Goal: Complete application form: Complete application form

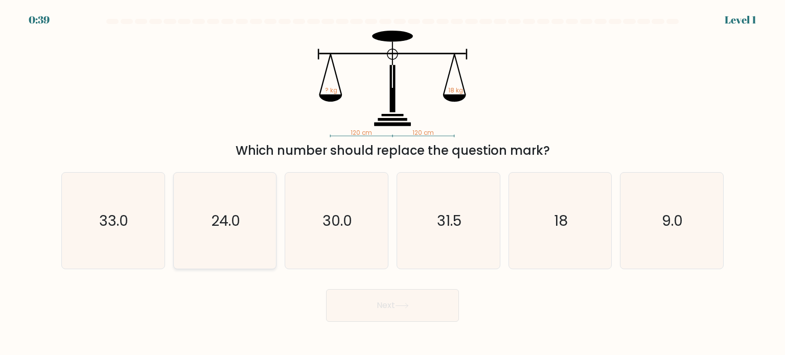
click at [212, 233] on icon "24.0" at bounding box center [225, 221] width 96 height 96
click at [392, 183] on input "b. 24.0" at bounding box center [392, 180] width 1 height 5
radio input "true"
click at [376, 317] on button "Next" at bounding box center [392, 305] width 133 height 33
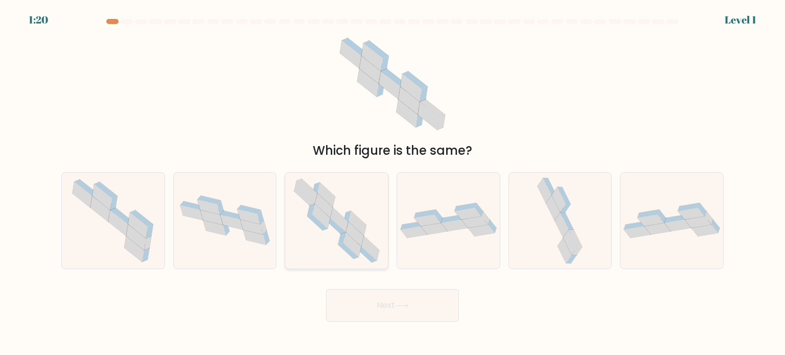
click at [346, 208] on icon at bounding box center [337, 221] width 98 height 96
click at [392, 183] on input "c." at bounding box center [392, 180] width 1 height 5
radio input "true"
click at [374, 302] on button "Next" at bounding box center [392, 305] width 133 height 33
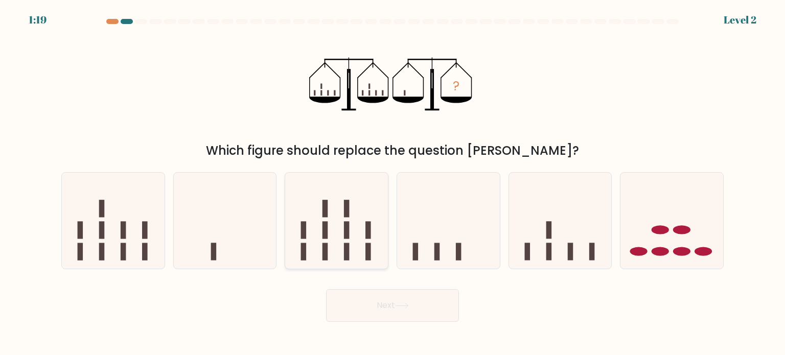
click at [344, 245] on rect at bounding box center [347, 251] width 6 height 17
click at [392, 183] on input "c." at bounding box center [392, 180] width 1 height 5
radio input "true"
click at [326, 289] on button "Next" at bounding box center [392, 305] width 133 height 33
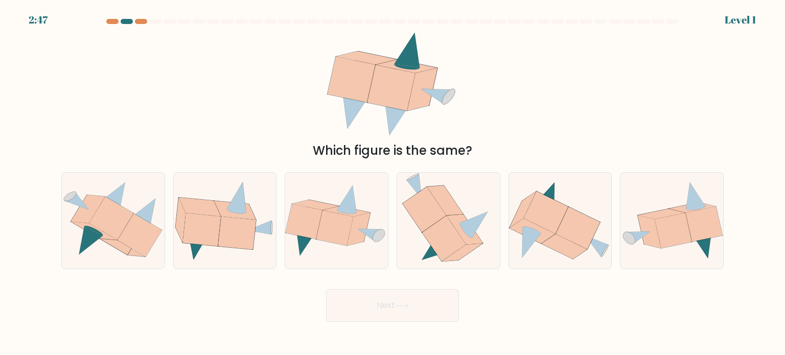
click at [344, 245] on icon at bounding box center [336, 221] width 103 height 74
click at [392, 183] on input "c." at bounding box center [392, 180] width 1 height 5
radio input "true"
click at [344, 245] on icon at bounding box center [334, 227] width 37 height 35
click at [392, 183] on input "c." at bounding box center [392, 180] width 1 height 5
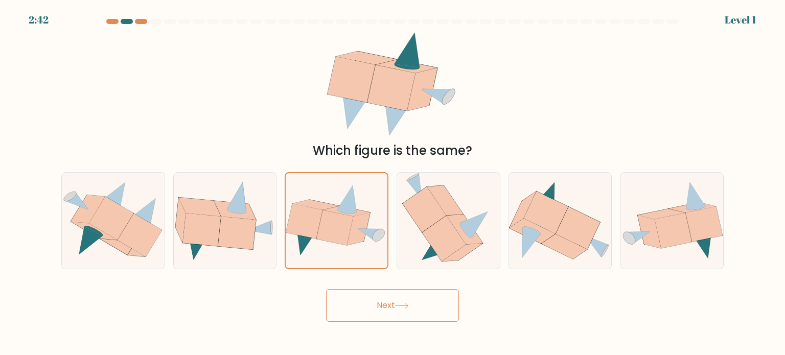
click at [412, 303] on button "Next" at bounding box center [392, 305] width 133 height 33
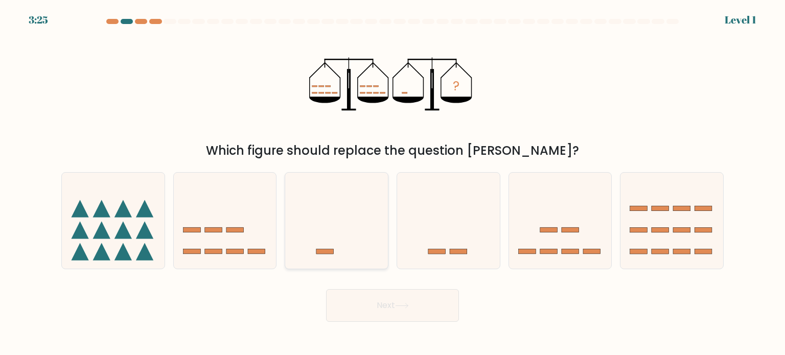
click at [344, 250] on icon at bounding box center [336, 220] width 103 height 85
click at [392, 183] on input "c." at bounding box center [392, 180] width 1 height 5
radio input "true"
click at [326, 289] on button "Next" at bounding box center [392, 305] width 133 height 33
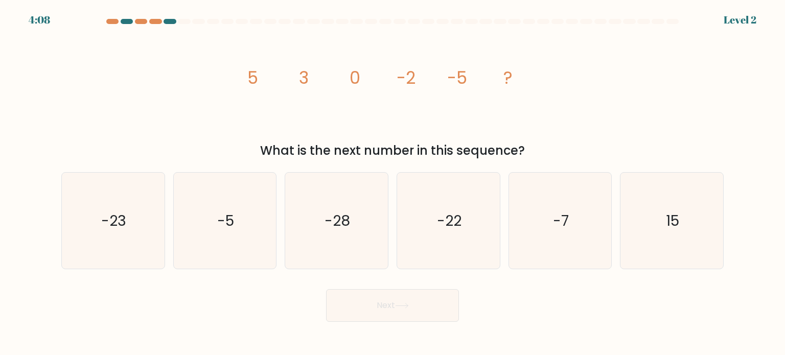
click at [344, 250] on icon "-28" at bounding box center [336, 221] width 96 height 96
click at [392, 183] on input "c. -28" at bounding box center [392, 180] width 1 height 5
radio input "true"
click at [326, 289] on button "Next" at bounding box center [392, 305] width 133 height 33
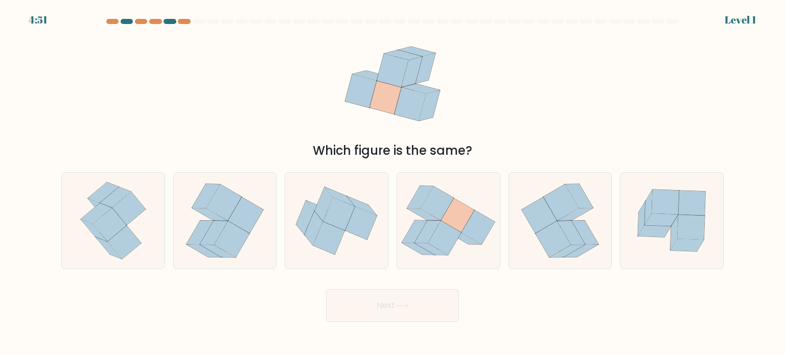
click at [344, 250] on icon at bounding box center [336, 221] width 103 height 86
click at [392, 183] on input "c." at bounding box center [392, 180] width 1 height 5
radio input "true"
click at [326, 289] on button "Next" at bounding box center [392, 305] width 133 height 33
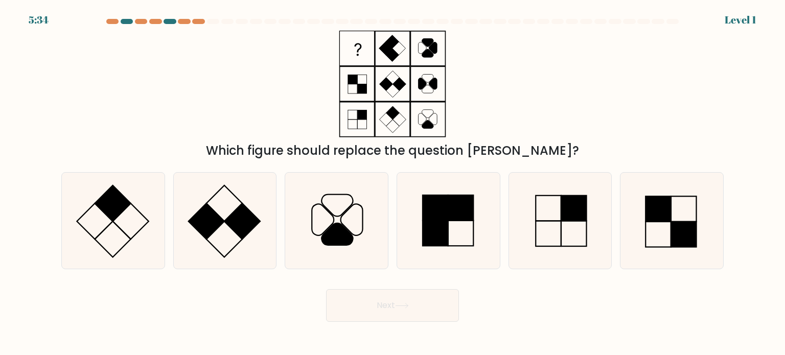
click at [260, 240] on icon at bounding box center [225, 221] width 96 height 96
click at [392, 183] on input "b." at bounding box center [392, 180] width 1 height 5
radio input "true"
click at [326, 289] on button "Next" at bounding box center [392, 305] width 133 height 33
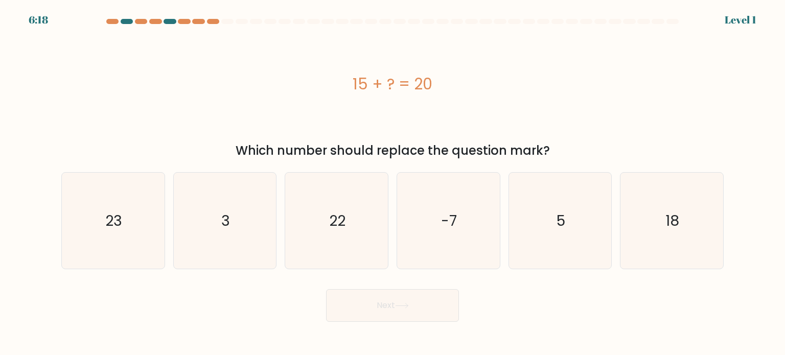
click at [260, 240] on icon "3" at bounding box center [225, 221] width 96 height 96
click at [392, 183] on input "b. 3" at bounding box center [392, 180] width 1 height 5
radio input "true"
click at [326, 289] on button "Next" at bounding box center [392, 305] width 133 height 33
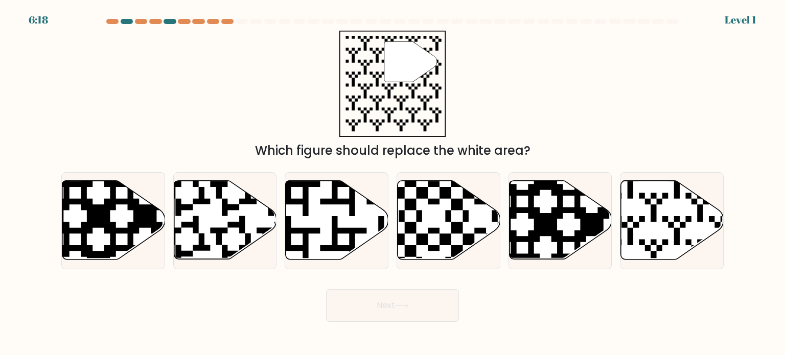
click at [260, 240] on icon at bounding box center [225, 220] width 103 height 80
click at [392, 183] on input "b." at bounding box center [392, 180] width 1 height 5
radio input "true"
click at [326, 289] on button "Next" at bounding box center [392, 305] width 133 height 33
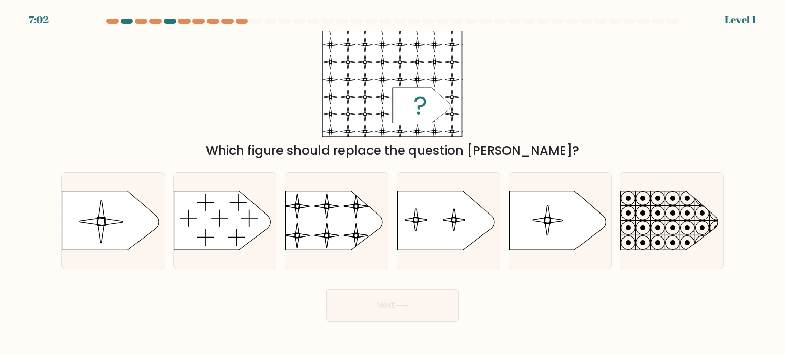
click at [260, 240] on icon at bounding box center [225, 221] width 103 height 60
click at [392, 183] on input "b." at bounding box center [392, 180] width 1 height 5
radio input "true"
click at [326, 289] on button "Next" at bounding box center [392, 305] width 133 height 33
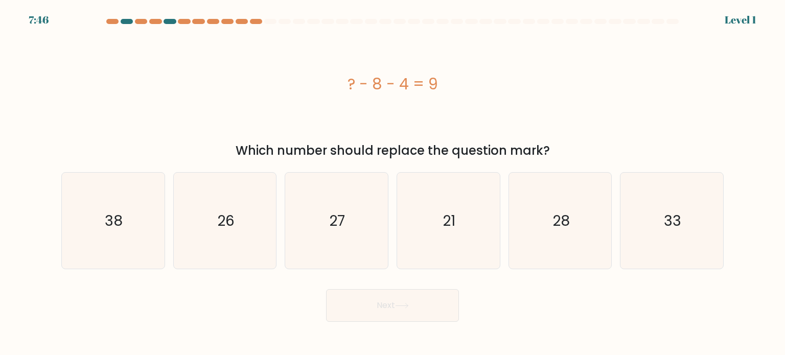
click at [260, 240] on icon "26" at bounding box center [225, 221] width 96 height 96
click at [392, 183] on input "b. 26" at bounding box center [392, 180] width 1 height 5
radio input "true"
click at [326, 289] on button "Next" at bounding box center [392, 305] width 133 height 33
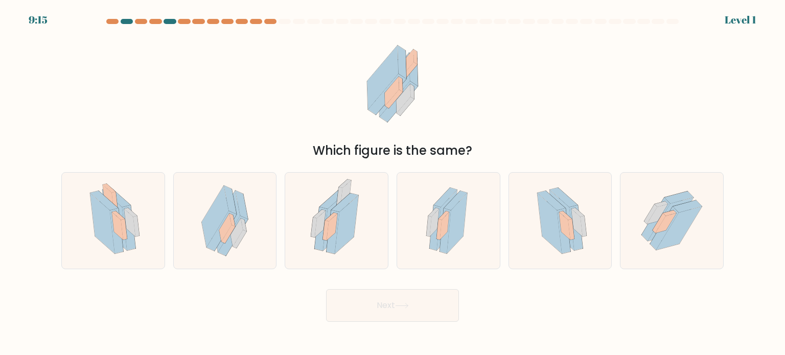
click at [260, 240] on div at bounding box center [225, 220] width 104 height 97
click at [392, 183] on input "b." at bounding box center [392, 180] width 1 height 5
radio input "true"
click at [326, 289] on button "Next" at bounding box center [392, 305] width 133 height 33
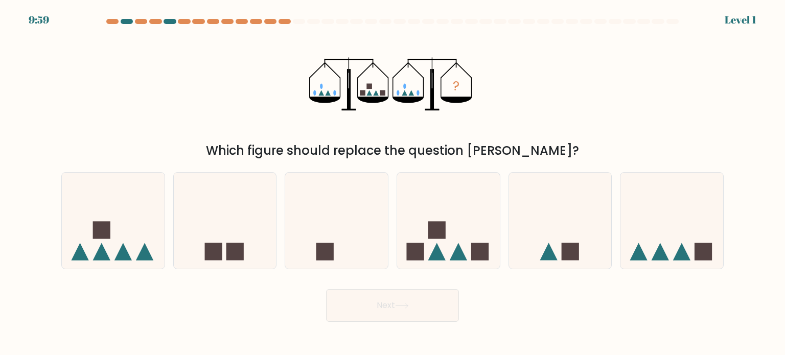
click at [260, 240] on icon at bounding box center [225, 220] width 103 height 85
click at [392, 183] on input "b." at bounding box center [392, 180] width 1 height 5
radio input "true"
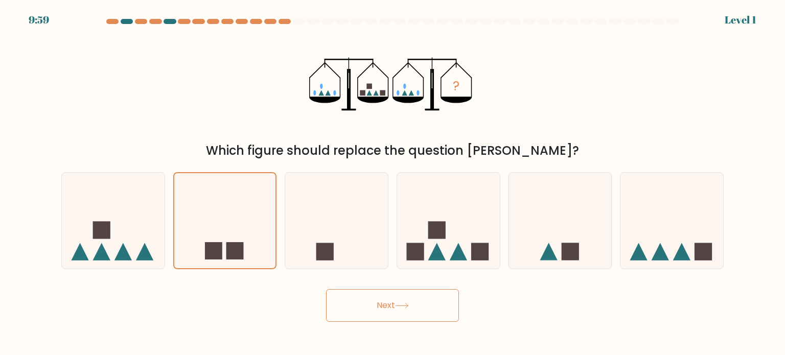
click at [326, 289] on button "Next" at bounding box center [392, 305] width 133 height 33
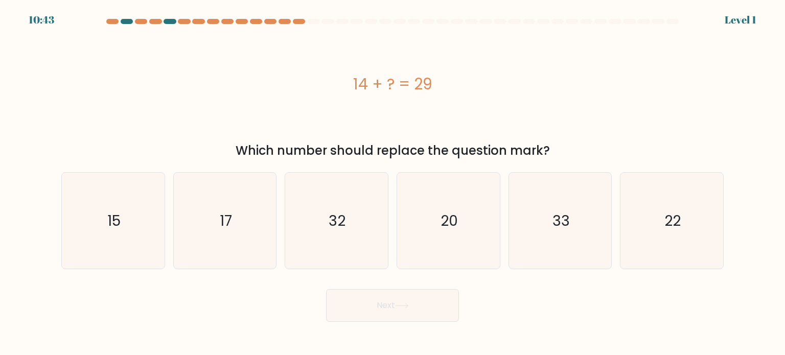
click at [260, 240] on icon "17" at bounding box center [225, 221] width 96 height 96
click at [392, 183] on input "b. 17" at bounding box center [392, 180] width 1 height 5
radio input "true"
click at [326, 289] on button "Next" at bounding box center [392, 305] width 133 height 33
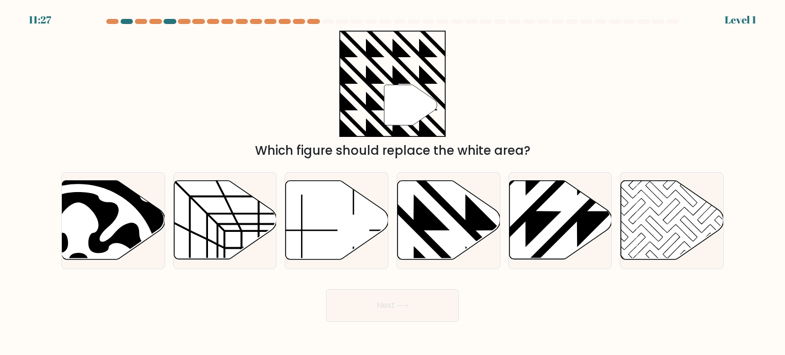
click at [260, 240] on icon at bounding box center [225, 220] width 103 height 80
click at [392, 183] on input "b." at bounding box center [392, 180] width 1 height 5
radio input "true"
click at [326, 289] on button "Next" at bounding box center [392, 305] width 133 height 33
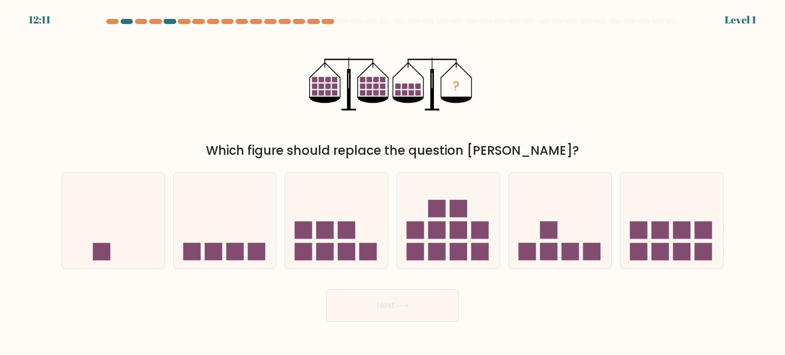
click at [260, 240] on icon at bounding box center [225, 220] width 103 height 85
click at [392, 183] on input "b." at bounding box center [392, 180] width 1 height 5
radio input "true"
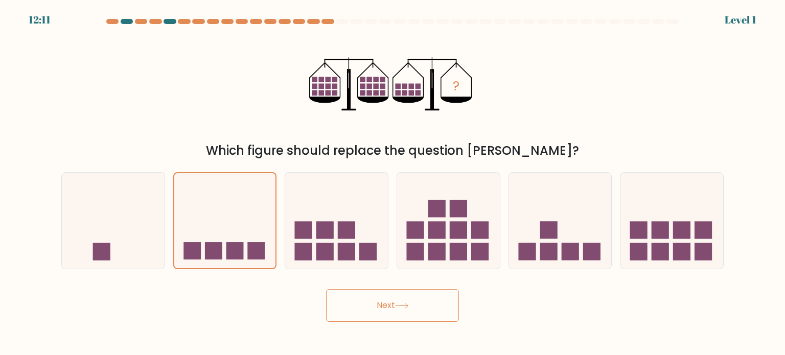
click at [326, 289] on button "Next" at bounding box center [392, 305] width 133 height 33
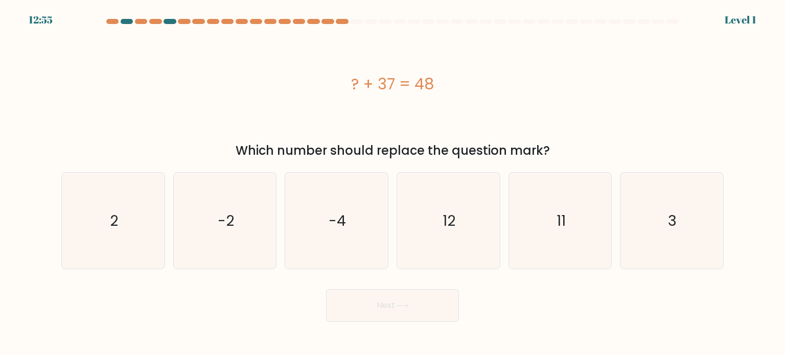
click at [260, 240] on icon "-2" at bounding box center [225, 221] width 96 height 96
click at [392, 183] on input "b. -2" at bounding box center [392, 180] width 1 height 5
radio input "true"
click at [326, 289] on button "Next" at bounding box center [392, 305] width 133 height 33
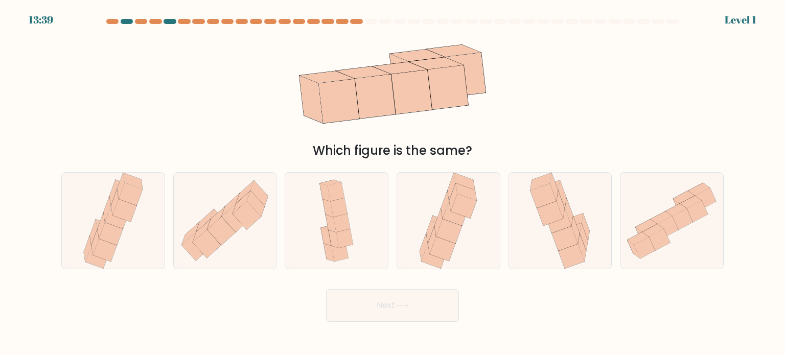
click at [260, 240] on icon at bounding box center [225, 221] width 103 height 90
click at [392, 183] on input "b." at bounding box center [392, 180] width 1 height 5
radio input "true"
click at [326, 289] on button "Next" at bounding box center [392, 305] width 133 height 33
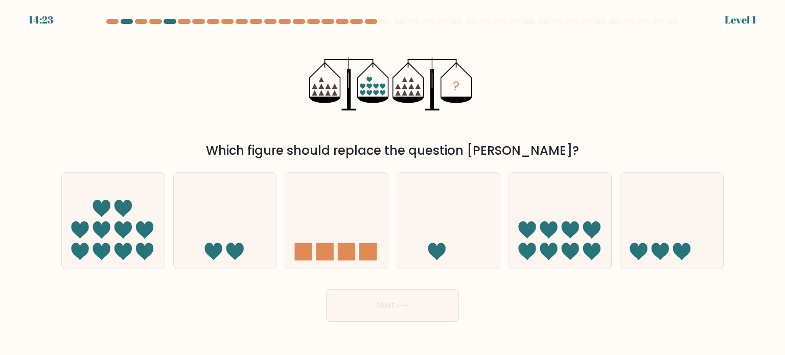
click at [260, 240] on icon at bounding box center [225, 220] width 103 height 85
click at [392, 183] on input "b." at bounding box center [392, 180] width 1 height 5
radio input "true"
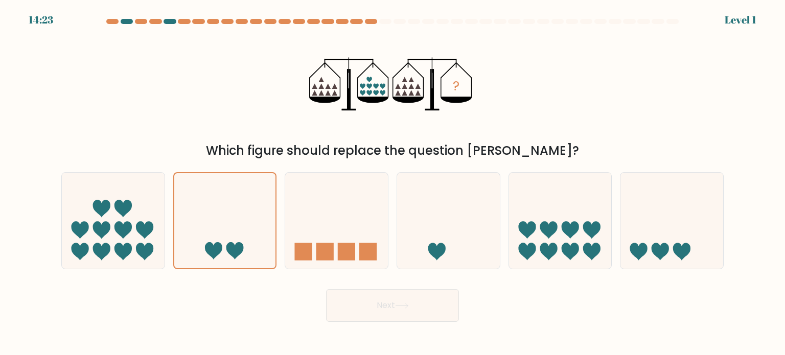
click at [326, 289] on button "Next" at bounding box center [392, 305] width 133 height 33
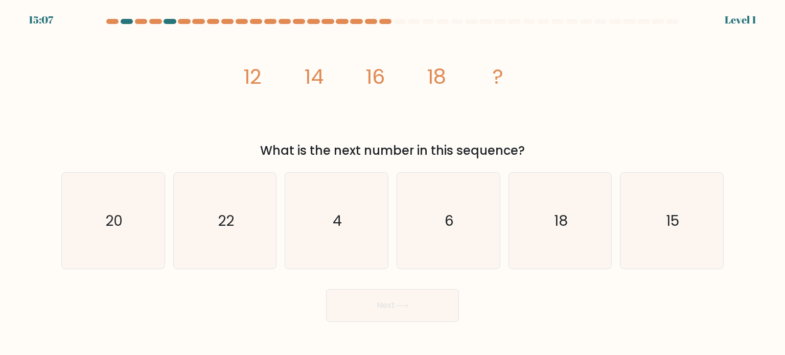
click at [260, 240] on icon "22" at bounding box center [225, 221] width 96 height 96
click at [392, 183] on input "b. 22" at bounding box center [392, 180] width 1 height 5
radio input "true"
click at [326, 289] on button "Next" at bounding box center [392, 305] width 133 height 33
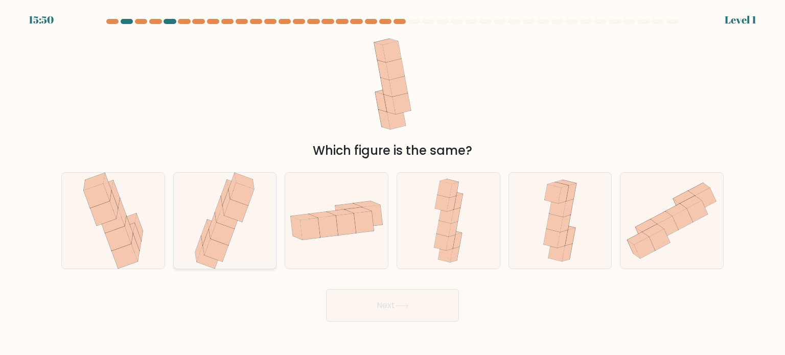
drag, startPoint x: 260, startPoint y: 240, endPoint x: 245, endPoint y: 239, distance: 14.8
click at [245, 239] on icon at bounding box center [224, 221] width 65 height 96
click at [392, 183] on input "b." at bounding box center [392, 180] width 1 height 5
radio input "true"
click at [326, 289] on button "Next" at bounding box center [392, 305] width 133 height 33
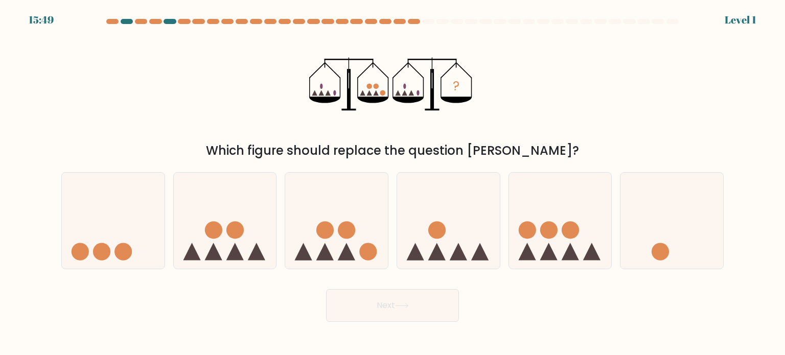
click at [245, 239] on icon at bounding box center [225, 220] width 103 height 85
click at [392, 183] on input "b." at bounding box center [392, 180] width 1 height 5
radio input "true"
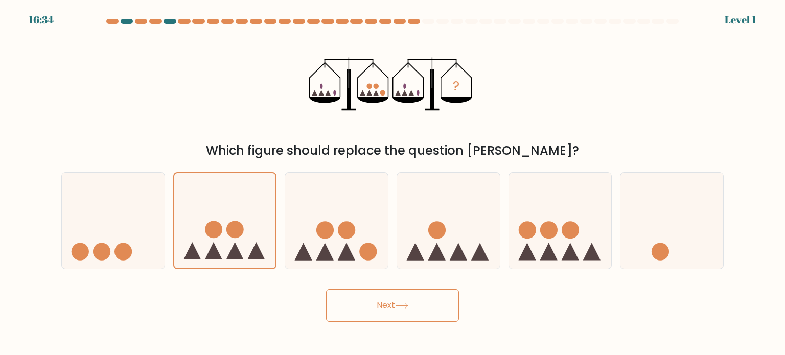
click at [326, 289] on button "Next" at bounding box center [392, 305] width 133 height 33
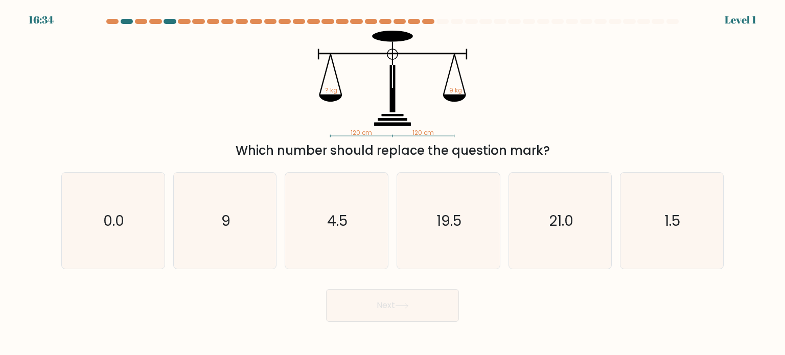
click at [245, 239] on icon "9" at bounding box center [225, 221] width 96 height 96
click at [392, 183] on input "b. 9" at bounding box center [392, 180] width 1 height 5
radio input "true"
click at [326, 289] on button "Next" at bounding box center [392, 305] width 133 height 33
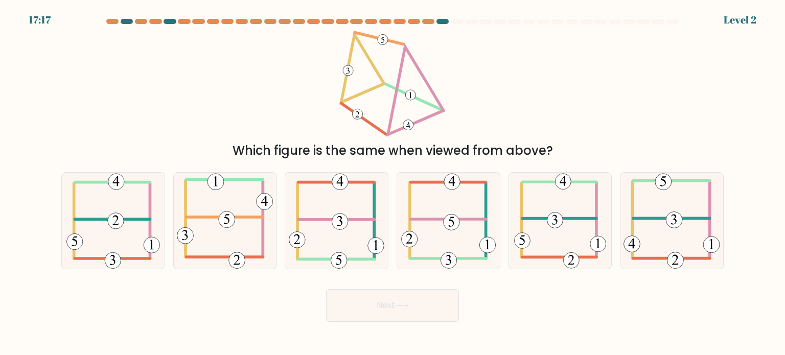
click at [245, 239] on icon at bounding box center [225, 221] width 96 height 96
click at [392, 183] on input "b." at bounding box center [392, 180] width 1 height 5
radio input "true"
click at [326, 289] on button "Next" at bounding box center [392, 305] width 133 height 33
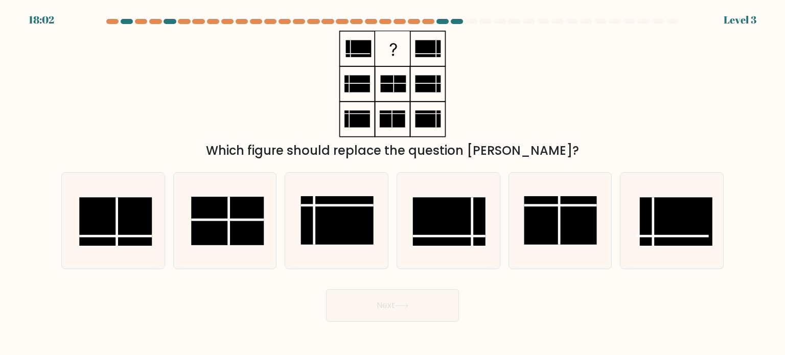
click at [245, 239] on rect at bounding box center [227, 221] width 73 height 49
click at [392, 183] on input "b." at bounding box center [392, 180] width 1 height 5
radio input "true"
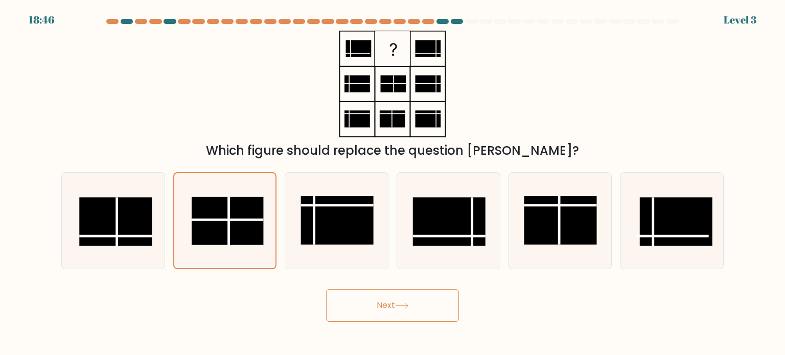
click at [245, 239] on rect at bounding box center [228, 221] width 72 height 48
click at [392, 183] on input "b." at bounding box center [392, 180] width 1 height 5
click at [326, 289] on button "Next" at bounding box center [392, 305] width 133 height 33
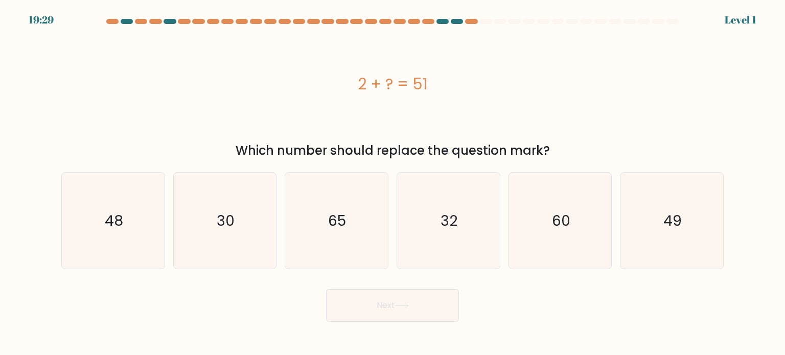
click at [245, 239] on icon "30" at bounding box center [225, 221] width 96 height 96
click at [392, 183] on input "b. 30" at bounding box center [392, 180] width 1 height 5
radio input "true"
click at [326, 289] on button "Next" at bounding box center [392, 305] width 133 height 33
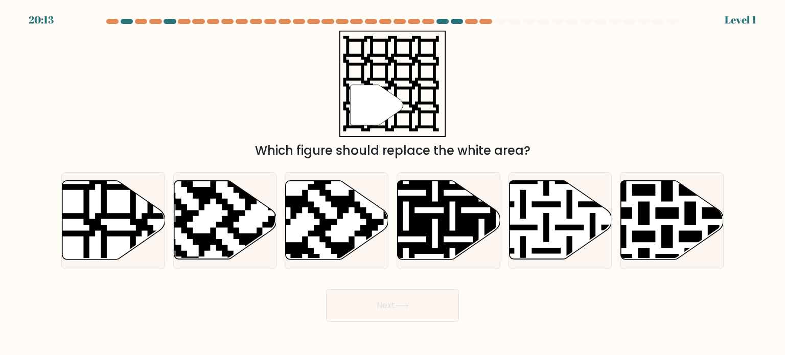
click at [245, 239] on icon at bounding box center [256, 263] width 186 height 186
click at [392, 183] on input "b." at bounding box center [392, 180] width 1 height 5
radio input "true"
click at [326, 289] on button "Next" at bounding box center [392, 305] width 133 height 33
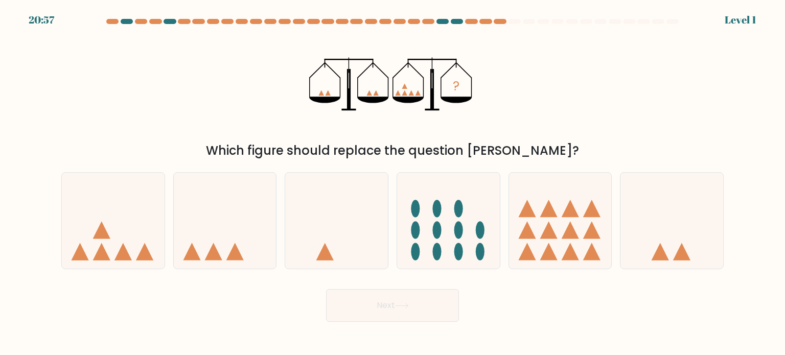
click at [245, 239] on icon at bounding box center [225, 220] width 103 height 85
click at [392, 183] on input "b." at bounding box center [392, 180] width 1 height 5
radio input "true"
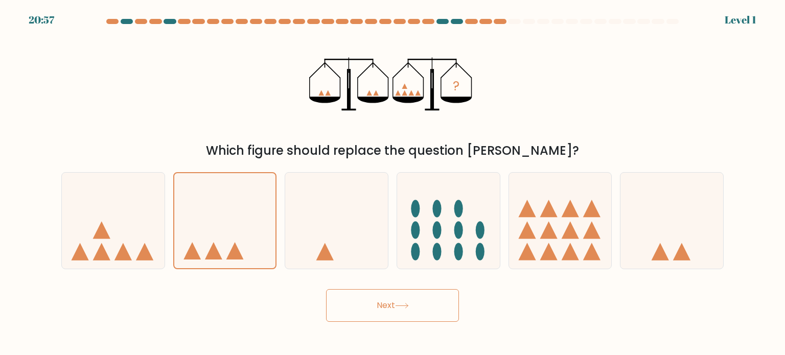
click at [326, 289] on button "Next" at bounding box center [392, 305] width 133 height 33
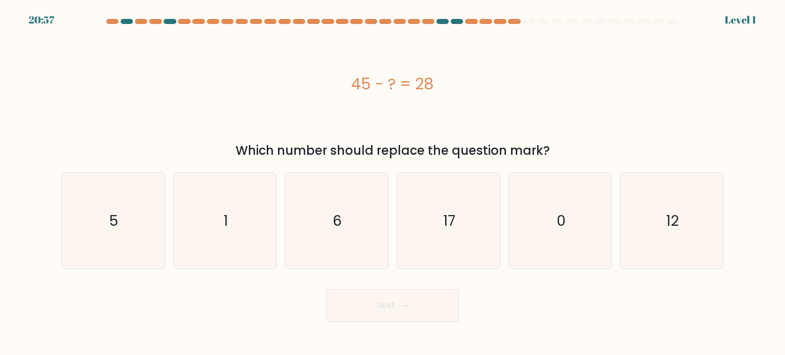
click at [245, 239] on icon "1" at bounding box center [225, 221] width 96 height 96
click at [392, 183] on input "b. 1" at bounding box center [392, 180] width 1 height 5
radio input "true"
click at [326, 289] on button "Next" at bounding box center [392, 305] width 133 height 33
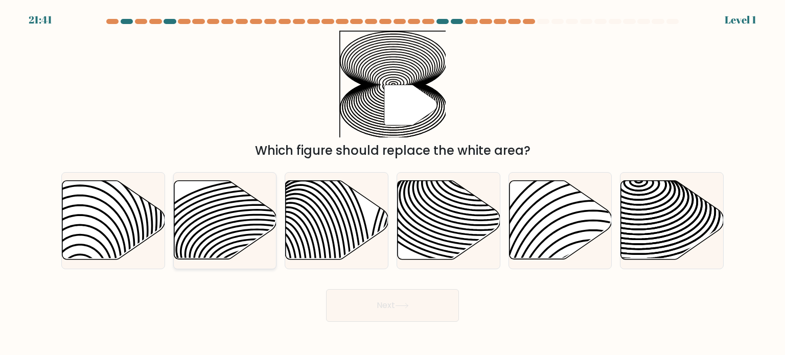
click at [246, 239] on icon at bounding box center [225, 220] width 103 height 79
click at [392, 183] on input "b." at bounding box center [392, 180] width 1 height 5
radio input "true"
click at [326, 289] on button "Next" at bounding box center [392, 305] width 133 height 33
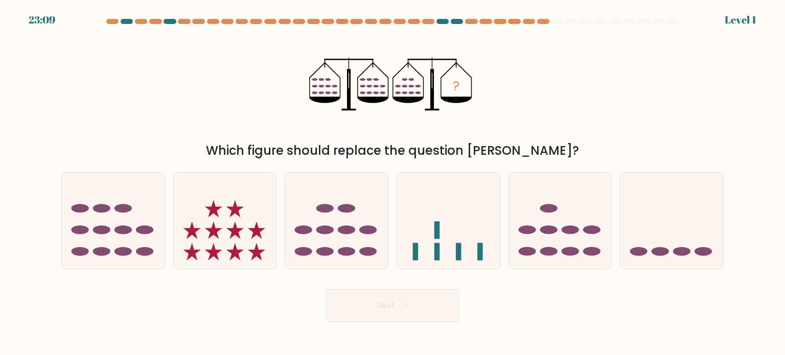
click at [246, 239] on icon at bounding box center [225, 220] width 103 height 85
click at [392, 183] on input "b." at bounding box center [392, 180] width 1 height 5
radio input "true"
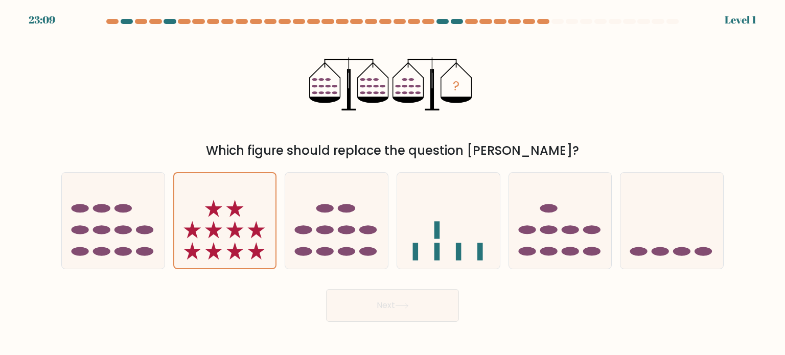
click at [326, 289] on button "Next" at bounding box center [392, 305] width 133 height 33
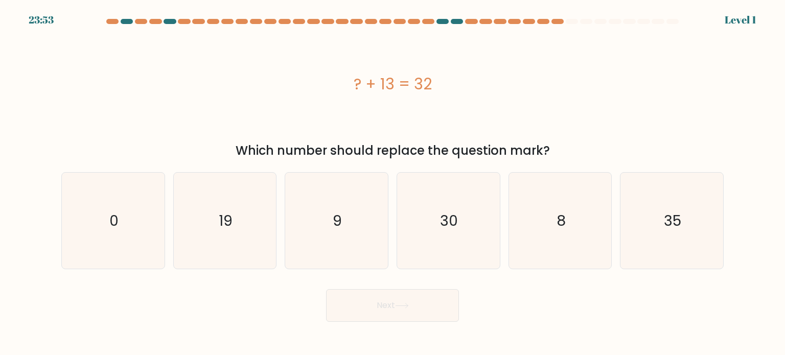
click at [246, 239] on icon "19" at bounding box center [225, 221] width 96 height 96
click at [392, 183] on input "b. 19" at bounding box center [392, 180] width 1 height 5
radio input "true"
click at [326, 289] on button "Next" at bounding box center [392, 305] width 133 height 33
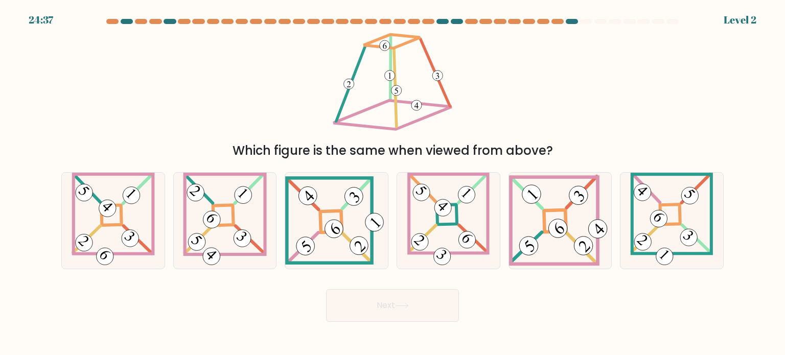
click at [246, 239] on 863 at bounding box center [242, 238] width 25 height 25
click at [392, 183] on input "b." at bounding box center [392, 180] width 1 height 5
radio input "true"
click at [326, 289] on button "Next" at bounding box center [392, 305] width 133 height 33
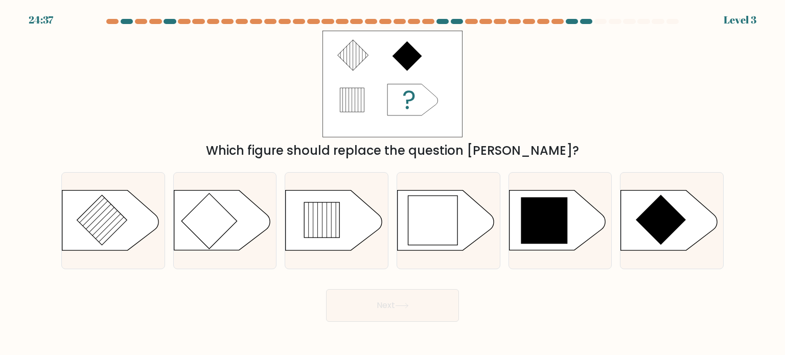
click at [246, 239] on icon at bounding box center [222, 221] width 96 height 60
click at [392, 183] on input "b." at bounding box center [392, 180] width 1 height 5
radio input "true"
click at [326, 289] on button "Next" at bounding box center [392, 305] width 133 height 33
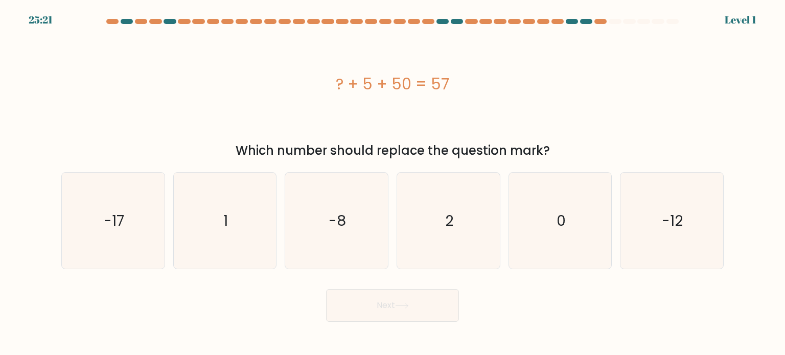
click at [246, 239] on icon "1" at bounding box center [225, 221] width 96 height 96
click at [392, 183] on input "b. 1" at bounding box center [392, 180] width 1 height 5
radio input "true"
click at [326, 289] on button "Next" at bounding box center [392, 305] width 133 height 33
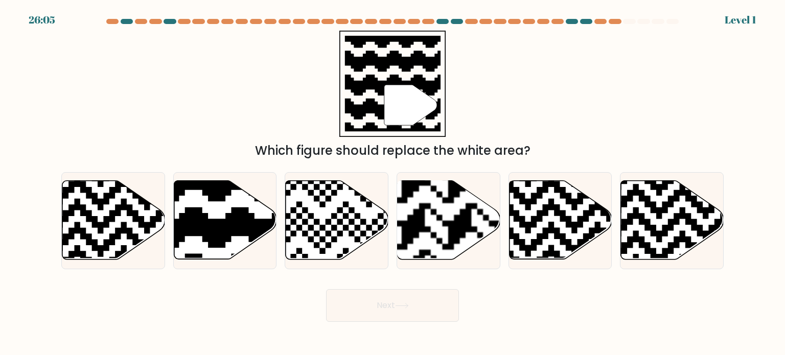
click at [246, 239] on icon at bounding box center [225, 220] width 103 height 79
click at [392, 183] on input "b." at bounding box center [392, 180] width 1 height 5
radio input "true"
click at [326, 289] on button "Next" at bounding box center [392, 305] width 133 height 33
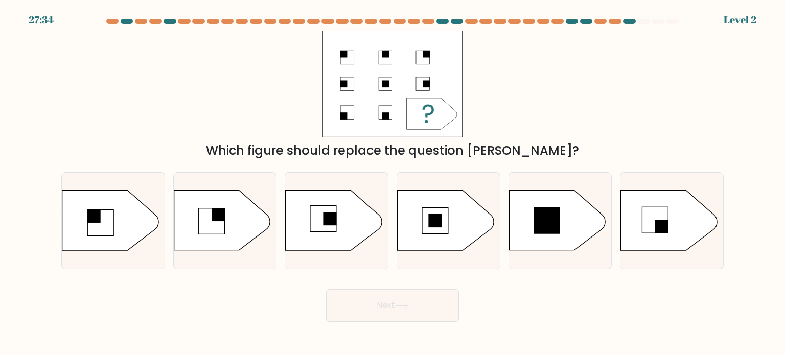
click at [246, 239] on icon at bounding box center [222, 221] width 96 height 60
click at [392, 183] on input "b." at bounding box center [392, 180] width 1 height 5
radio input "true"
click at [326, 289] on button "Next" at bounding box center [392, 305] width 133 height 33
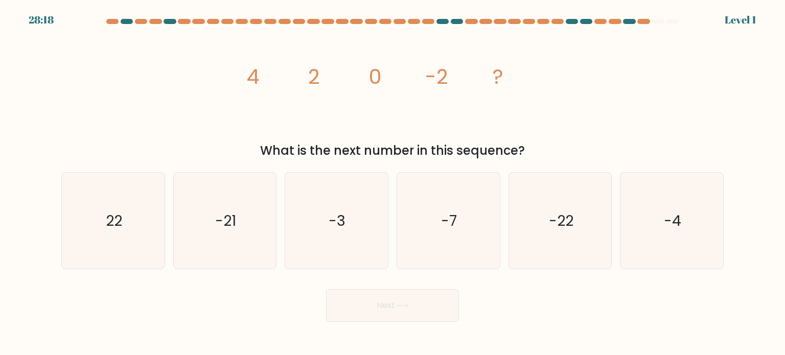
click at [246, 239] on icon "-21" at bounding box center [225, 221] width 96 height 96
click at [392, 183] on input "b. -21" at bounding box center [392, 180] width 1 height 5
radio input "true"
click at [326, 289] on button "Next" at bounding box center [392, 305] width 133 height 33
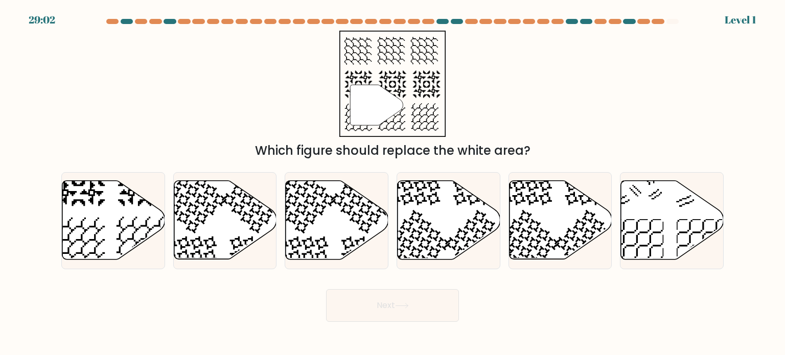
click at [246, 239] on icon at bounding box center [225, 220] width 103 height 79
click at [392, 183] on input "b." at bounding box center [392, 180] width 1 height 5
radio input "true"
click at [326, 289] on button "Next" at bounding box center [392, 305] width 133 height 33
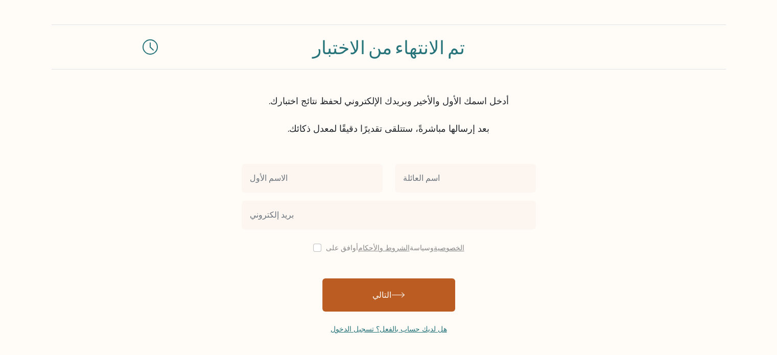
click at [374, 294] on font "التالي" at bounding box center [381, 295] width 19 height 12
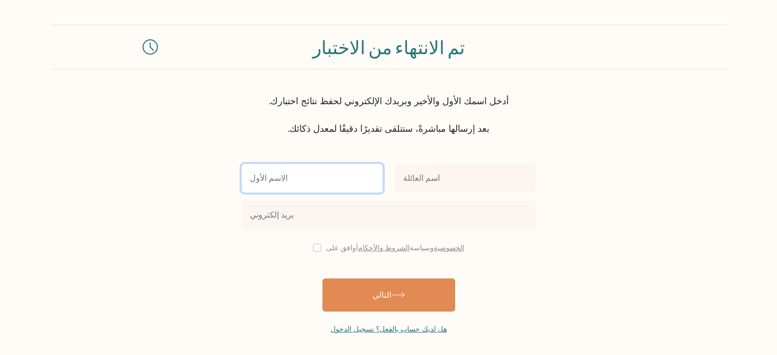
click at [307, 182] on input "text" at bounding box center [312, 178] width 141 height 29
type input "iouvuhio"
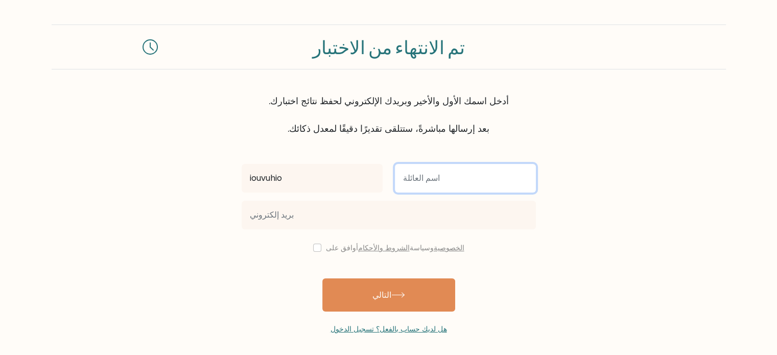
click at [441, 179] on input "text" at bounding box center [465, 178] width 141 height 29
type input "nbyuf_h"
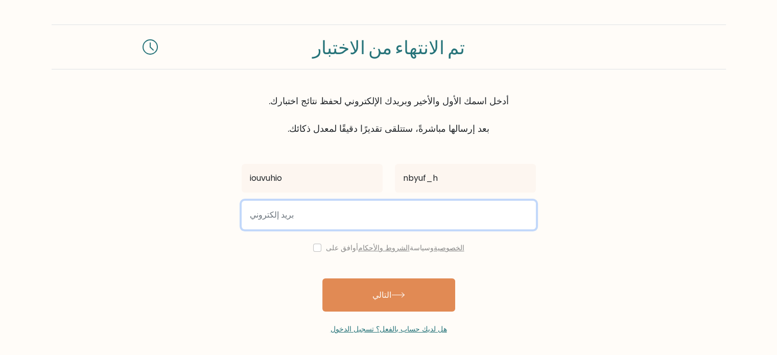
click at [331, 220] on input "email" at bounding box center [389, 215] width 294 height 29
